Goal: Task Accomplishment & Management: Use online tool/utility

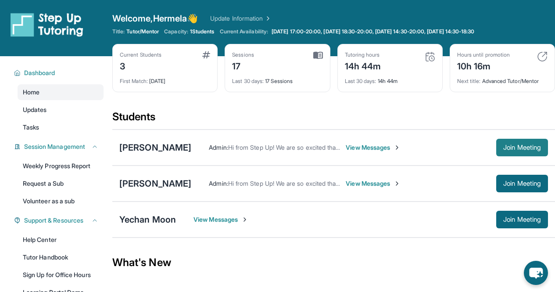
click at [504, 145] on span "Join Meeting" at bounding box center [523, 147] width 38 height 5
click at [188, 146] on div "[PERSON_NAME]" at bounding box center [155, 147] width 72 height 12
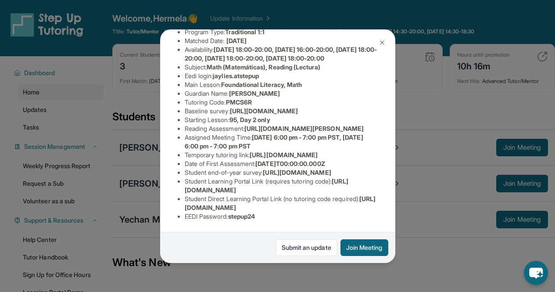
scroll to position [228, 0]
click at [383, 46] on img at bounding box center [382, 42] width 7 height 7
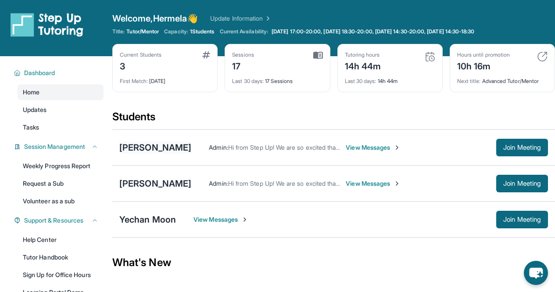
click at [190, 151] on div "[PERSON_NAME]" at bounding box center [155, 147] width 72 height 12
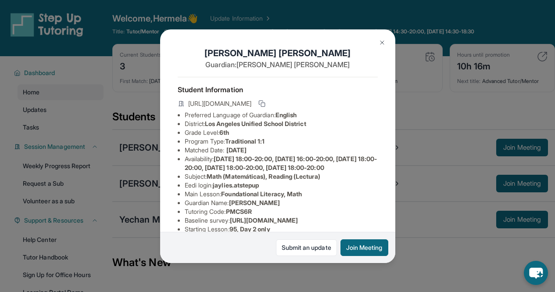
click at [433, 102] on div "[PERSON_NAME] Guardian: [PERSON_NAME] Student Information [URL][DOMAIN_NAME] Pr…" at bounding box center [277, 146] width 555 height 292
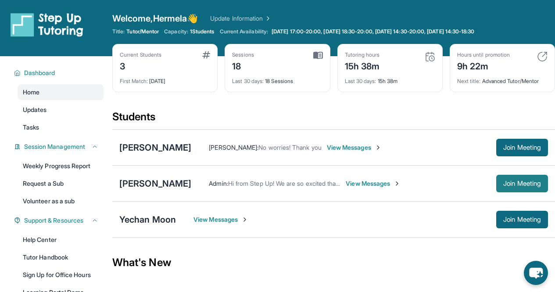
click at [507, 185] on span "Join Meeting" at bounding box center [523, 183] width 38 height 5
